Goal: Obtain resource: Download file/media

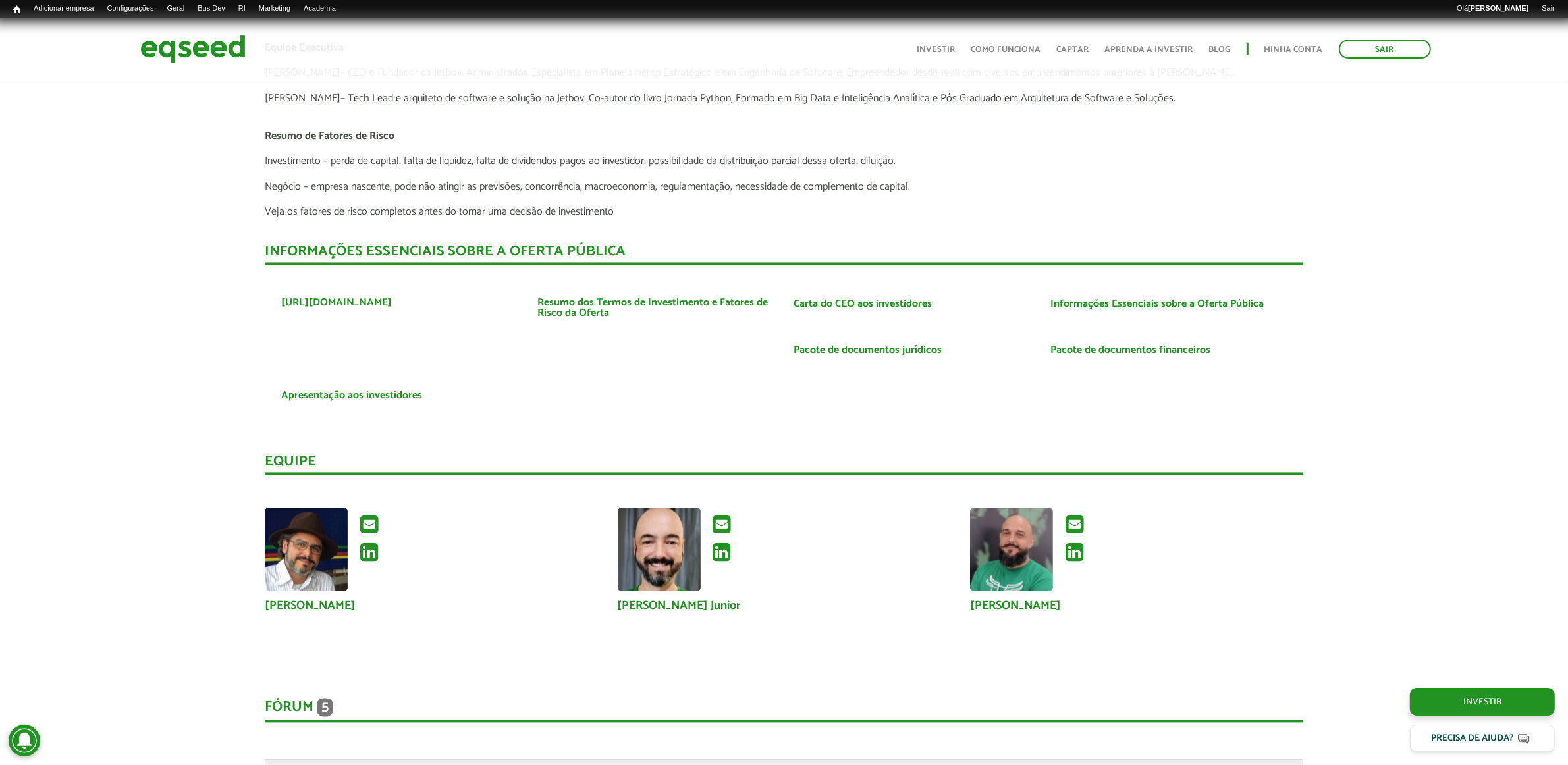
scroll to position [3150, 0]
click at [807, 343] on link "Pacote de documentos jurídicos" at bounding box center [868, 348] width 148 height 11
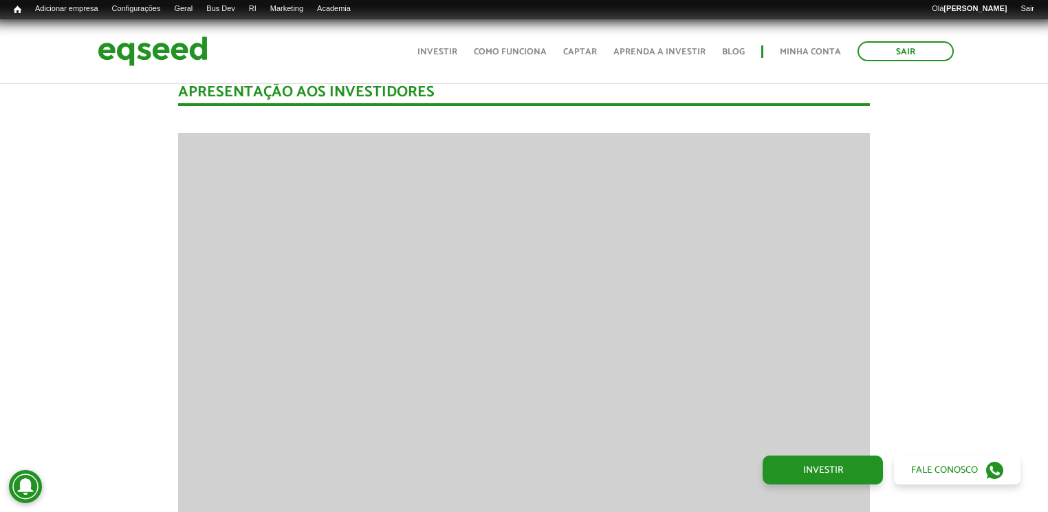
scroll to position [1887, 0]
